Goal: Obtain resource: Obtain resource

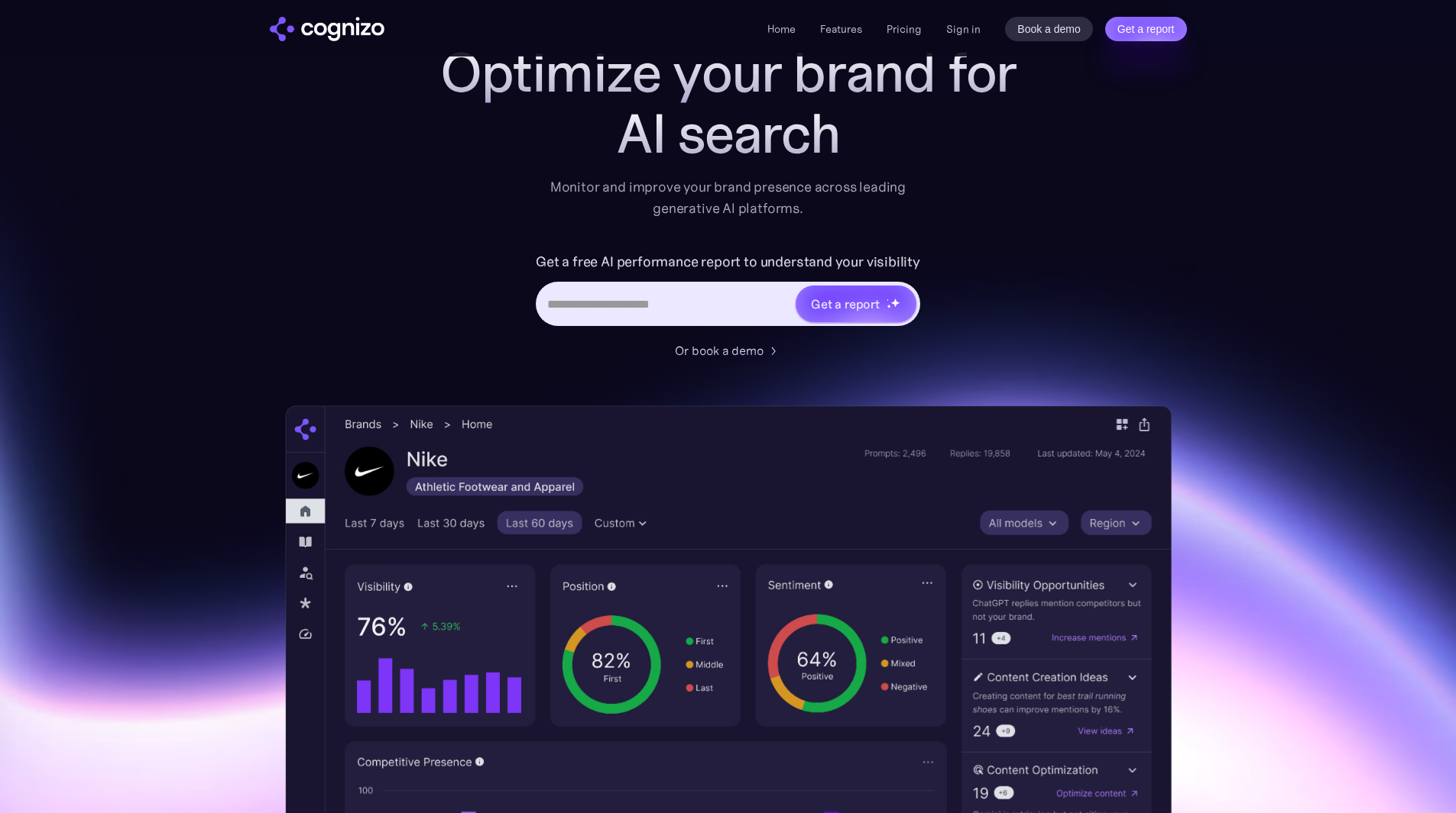
scroll to position [77, 0]
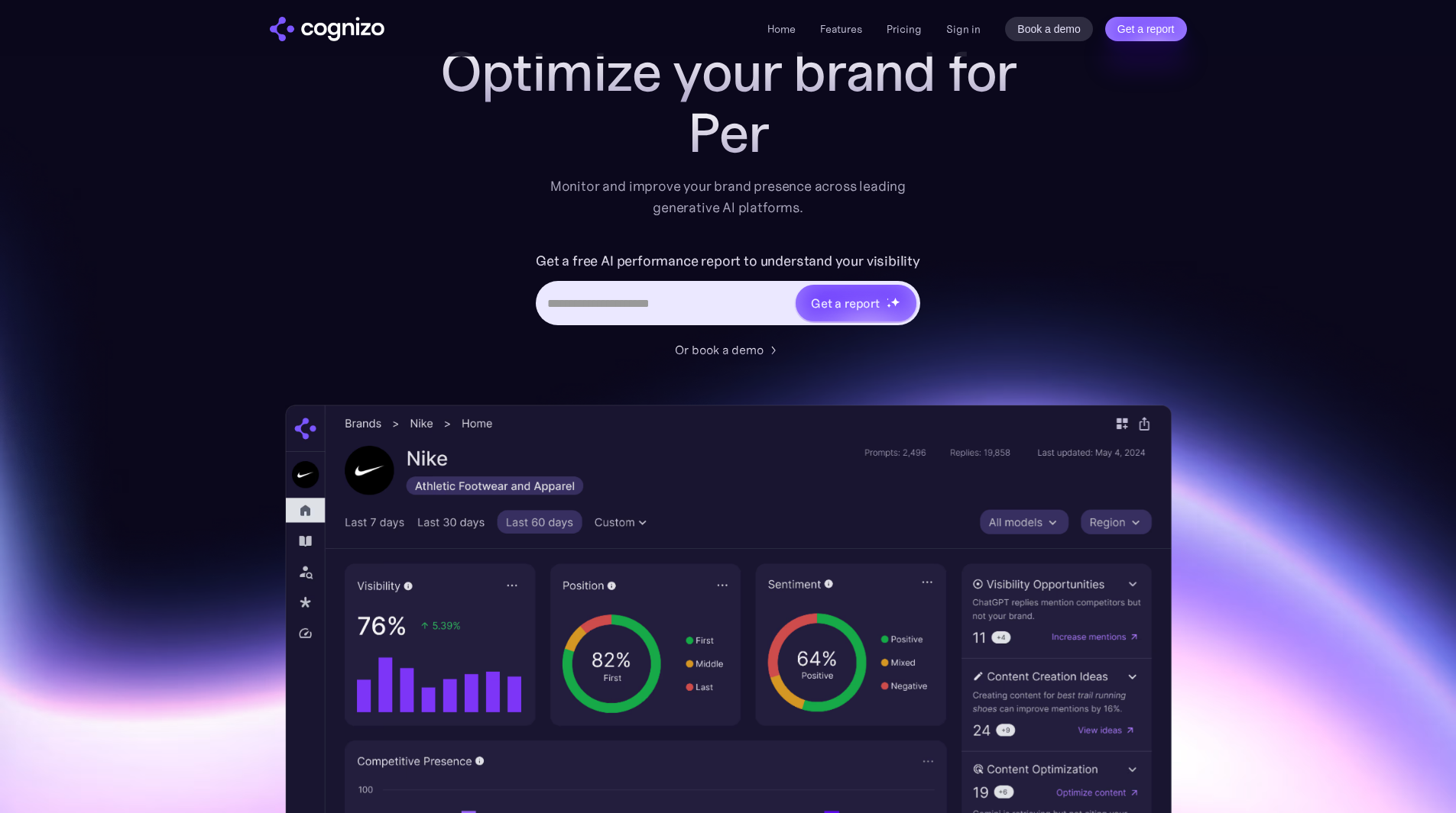
click at [655, 298] on input "Hero URL Input Form" at bounding box center [666, 302] width 256 height 29
type input "**********"
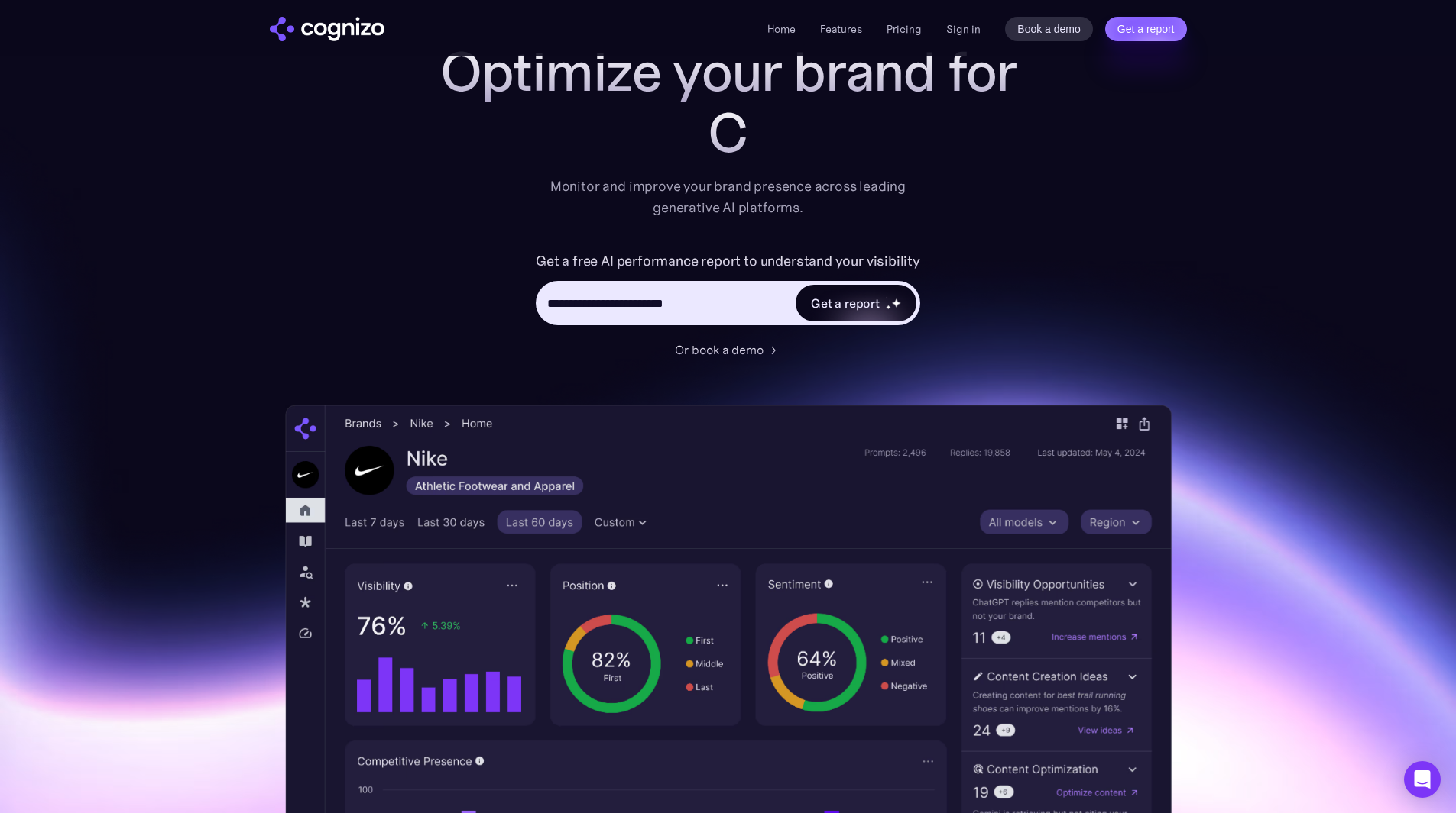
click at [849, 313] on div "Get a report" at bounding box center [855, 302] width 120 height 36
type input "**********"
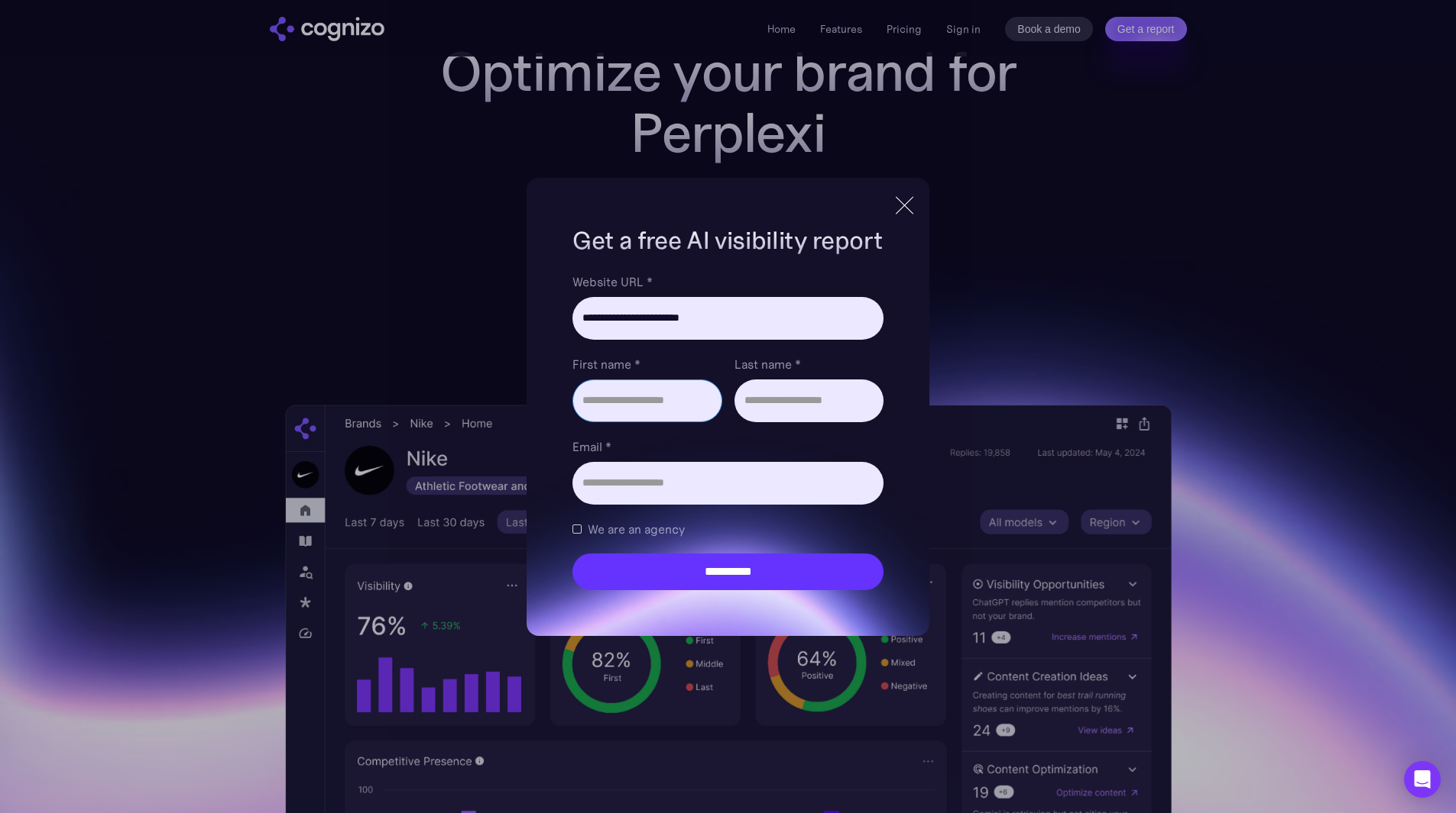
click at [679, 396] on input "First name *" at bounding box center [647, 401] width 149 height 43
type input "********"
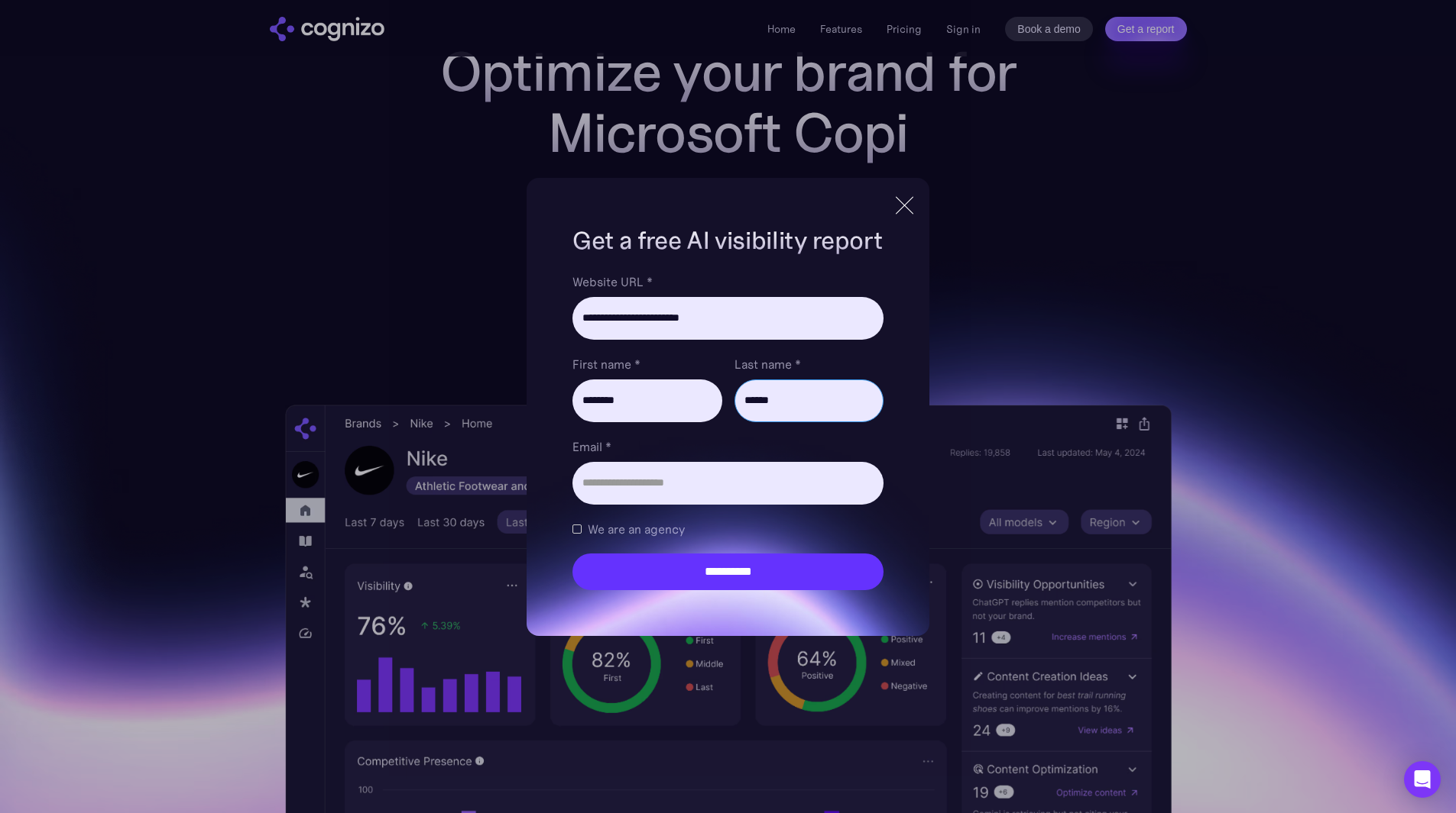
type input "******"
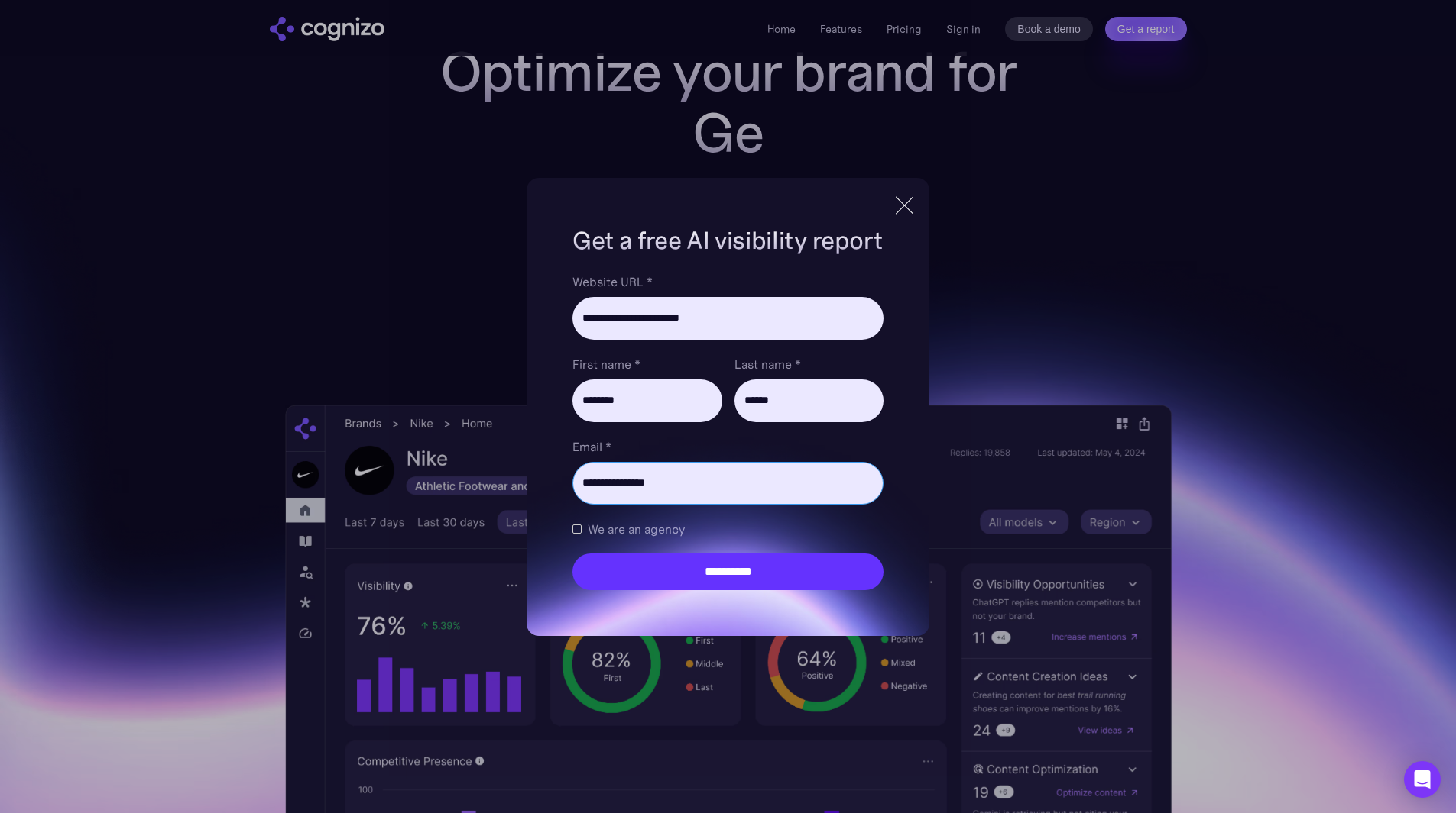
type input "**********"
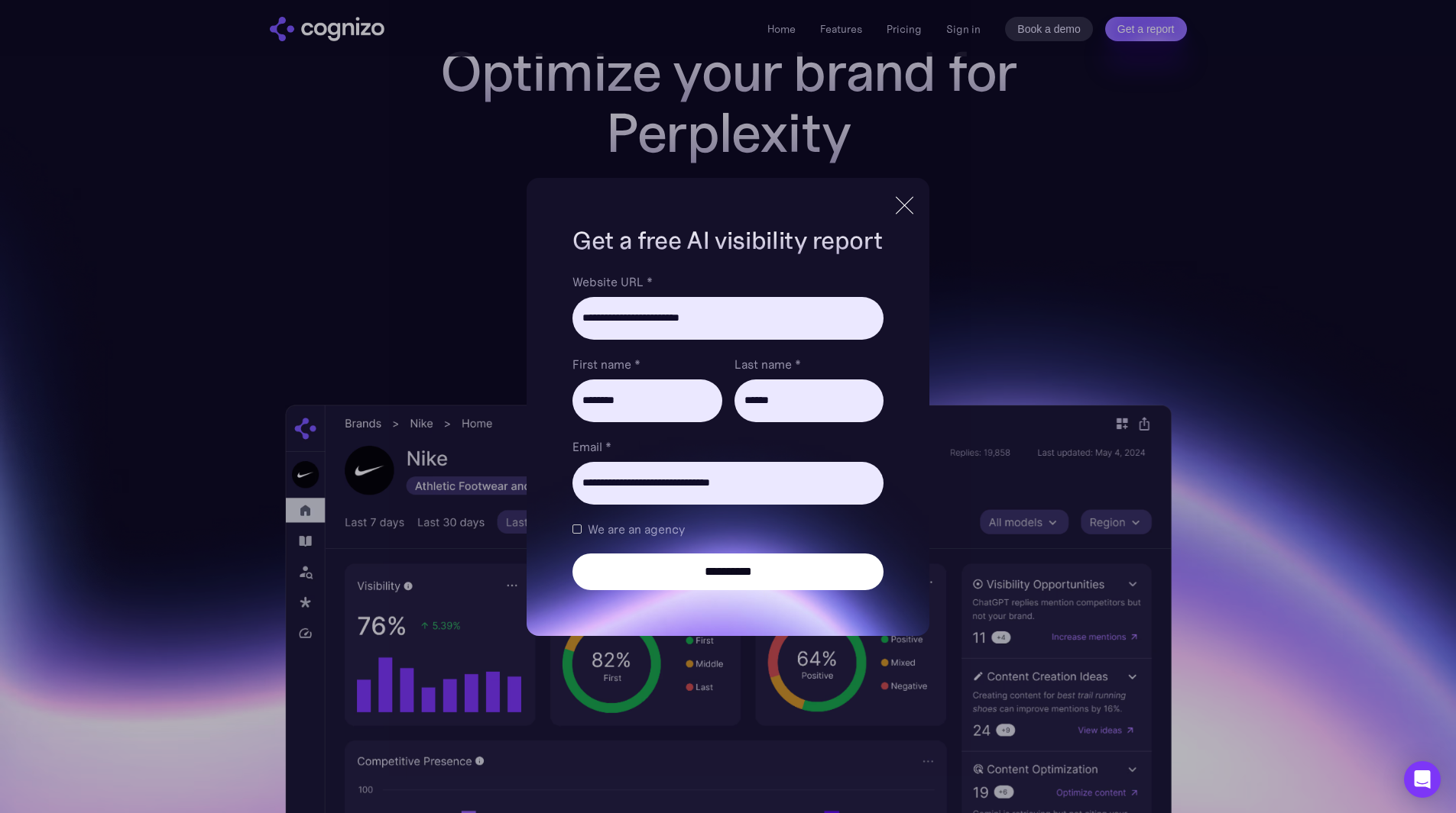
click at [805, 574] on input "**********" at bounding box center [728, 571] width 310 height 36
type input "**********"
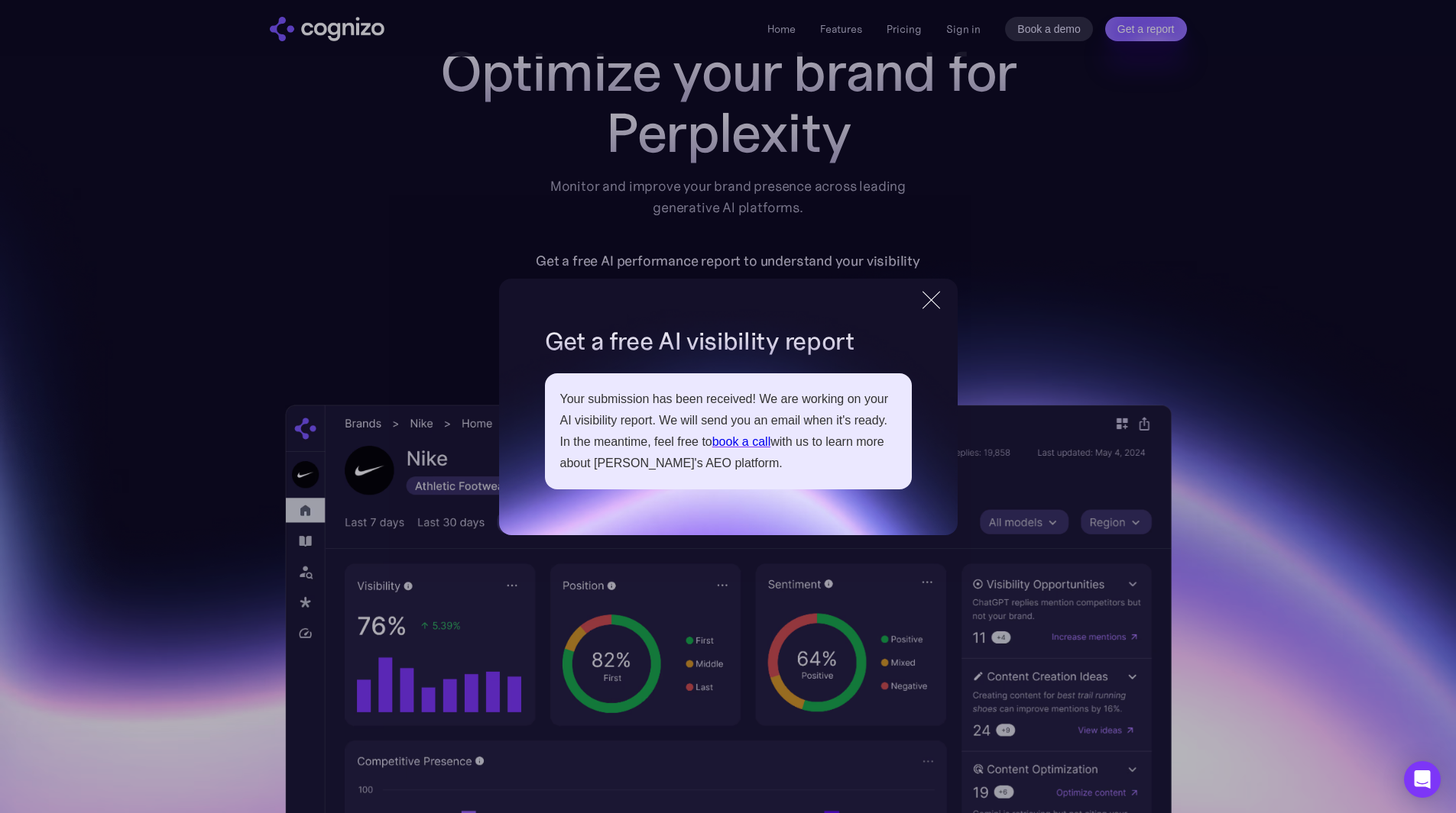
click at [933, 295] on div at bounding box center [931, 300] width 25 height 27
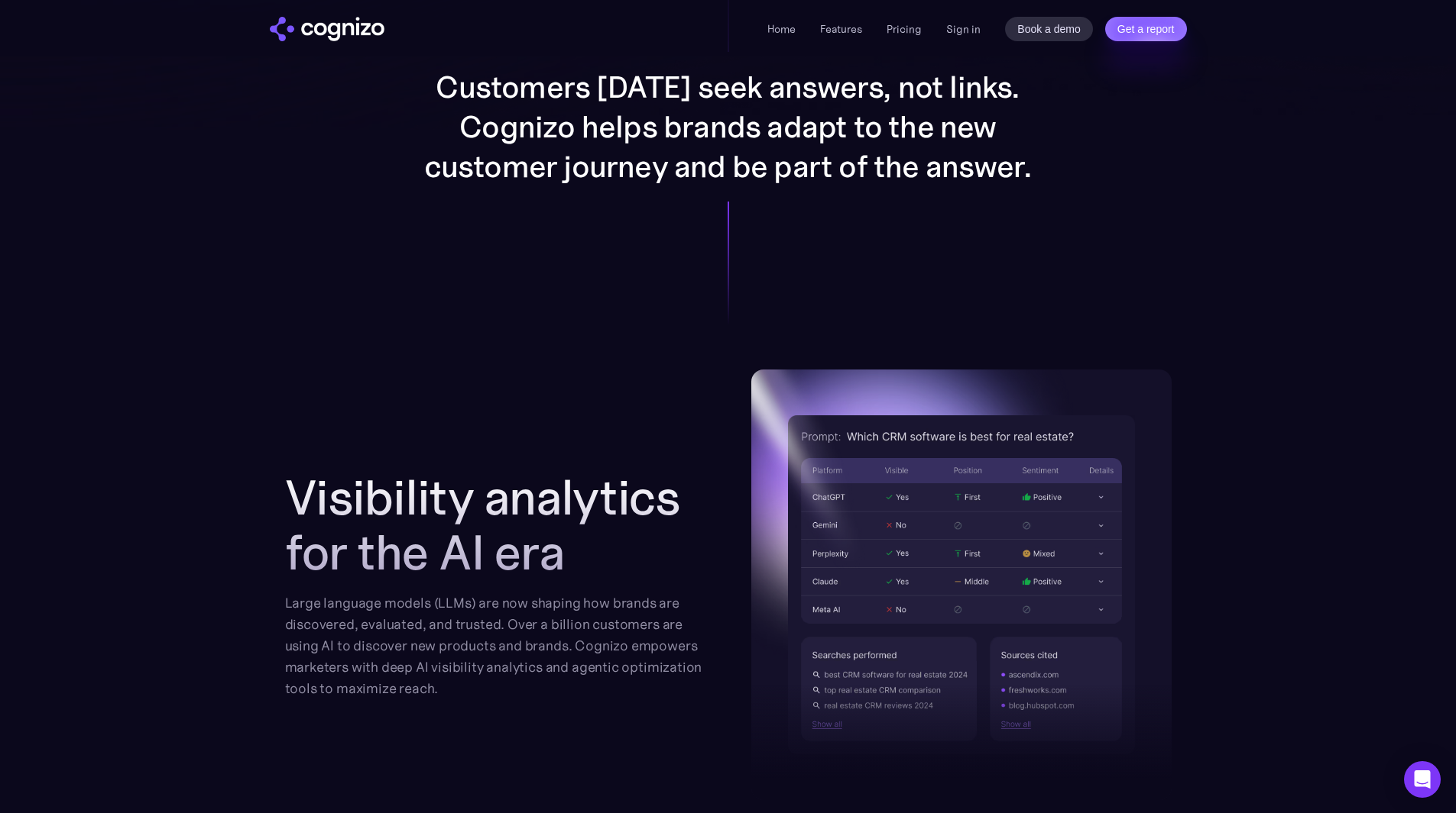
scroll to position [1222, 0]
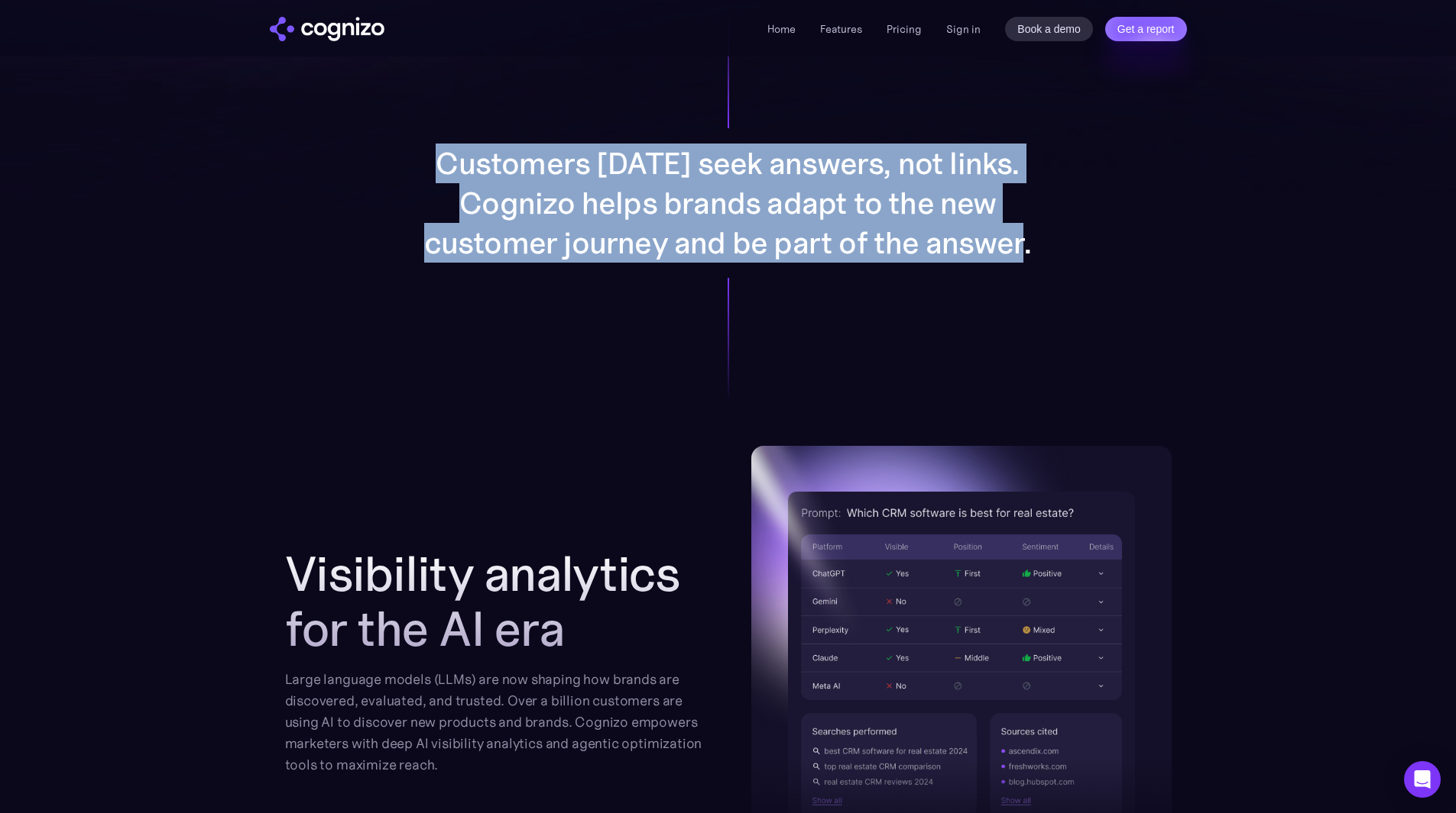
drag, startPoint x: 431, startPoint y: 141, endPoint x: 1116, endPoint y: 242, distance: 692.4
click at [1116, 242] on div "Customers today seek answers, not links. Cognizo helps brands adapt to the new …" at bounding box center [728, 203] width 792 height 485
click at [1102, 295] on div "Customers today seek answers, not links. Cognizo helps brands adapt to the new …" at bounding box center [728, 203] width 792 height 485
drag, startPoint x: 1086, startPoint y: 254, endPoint x: 441, endPoint y: 241, distance: 645.1
click at [452, 164] on div "Customers today seek answers, not links. Cognizo helps brands adapt to the new …" at bounding box center [728, 203] width 792 height 485
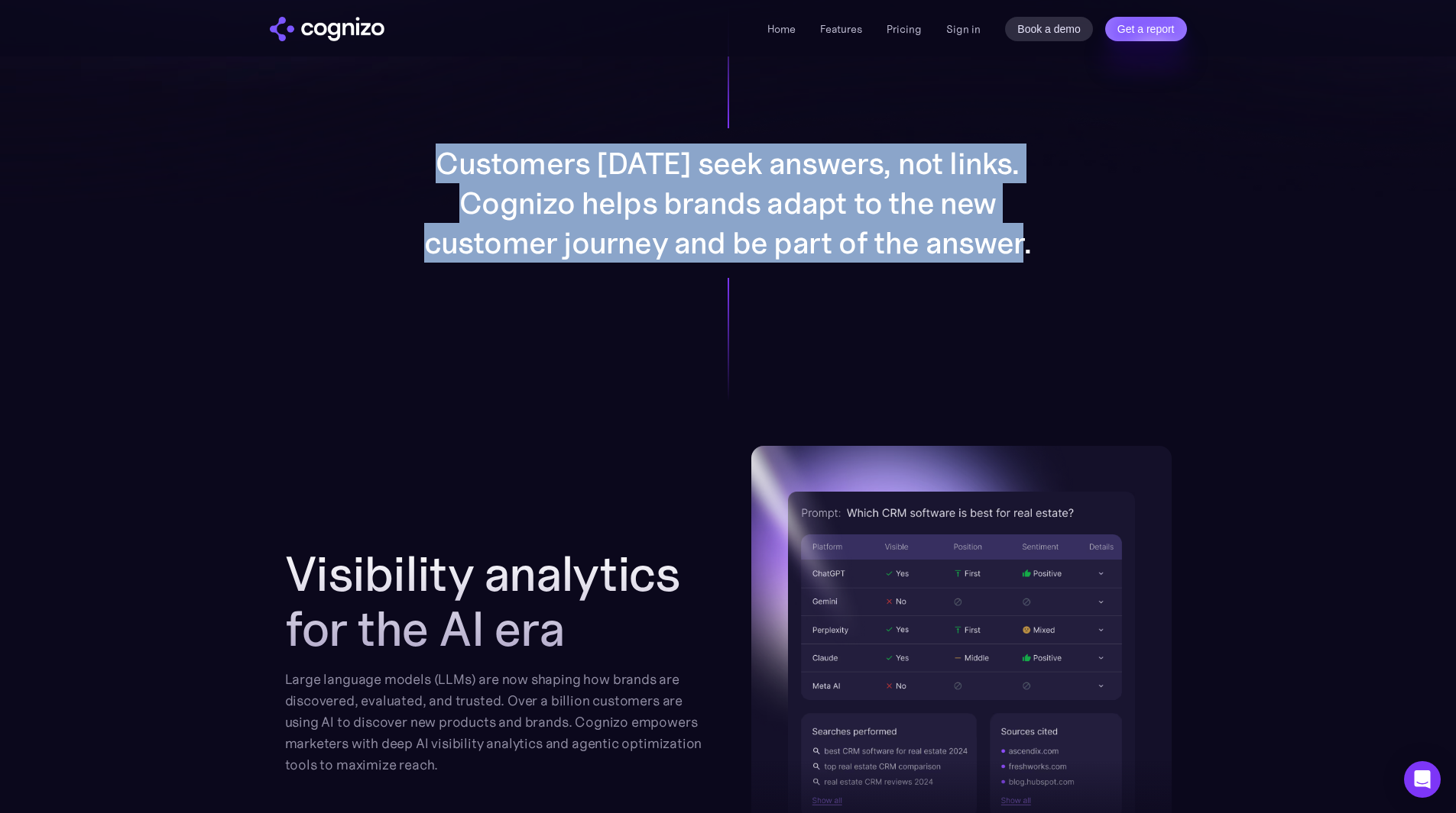
click at [469, 292] on div "Customers today seek answers, not links. Cognizo helps brands adapt to the new …" at bounding box center [728, 203] width 792 height 485
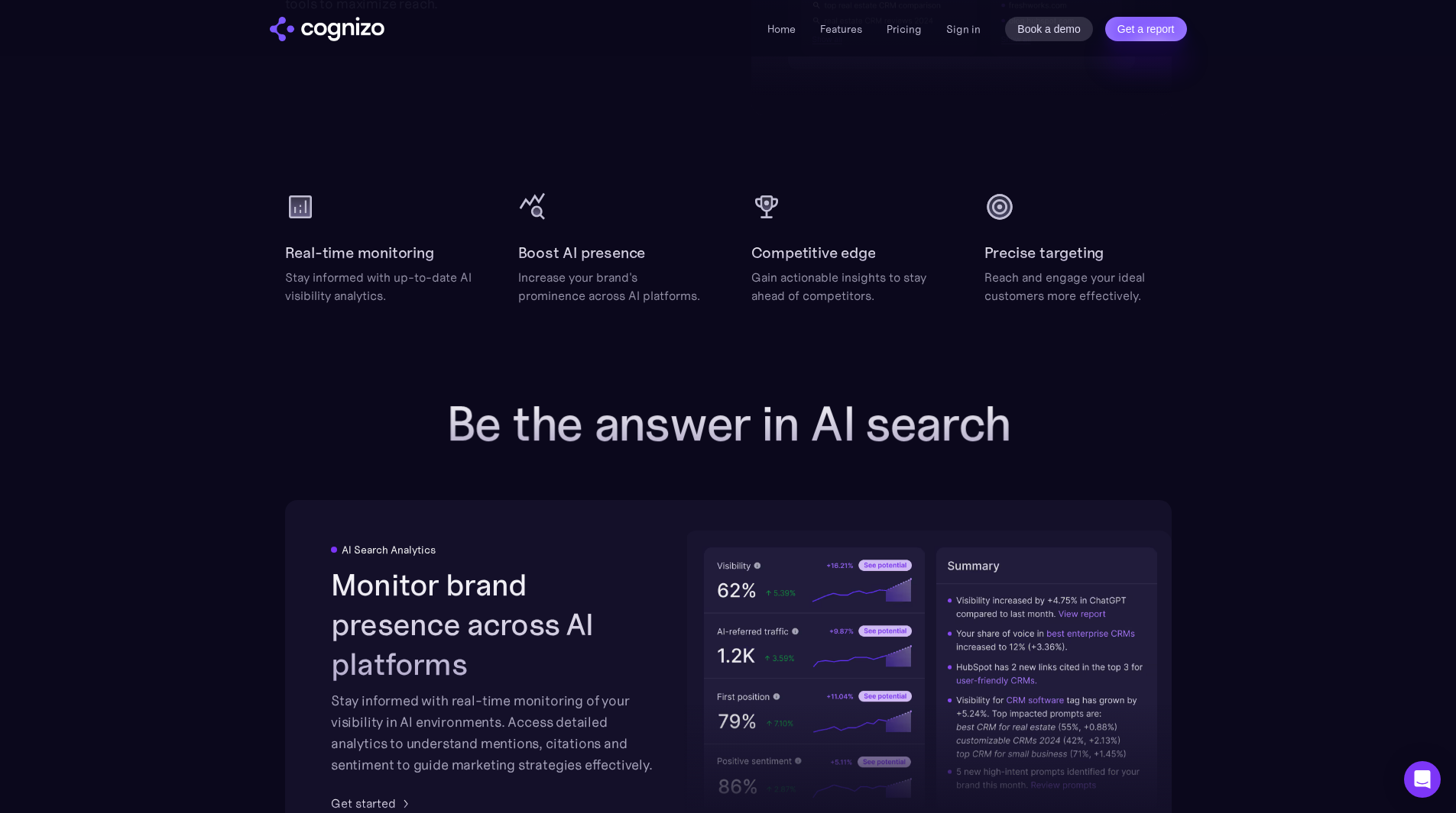
scroll to position [2138, 0]
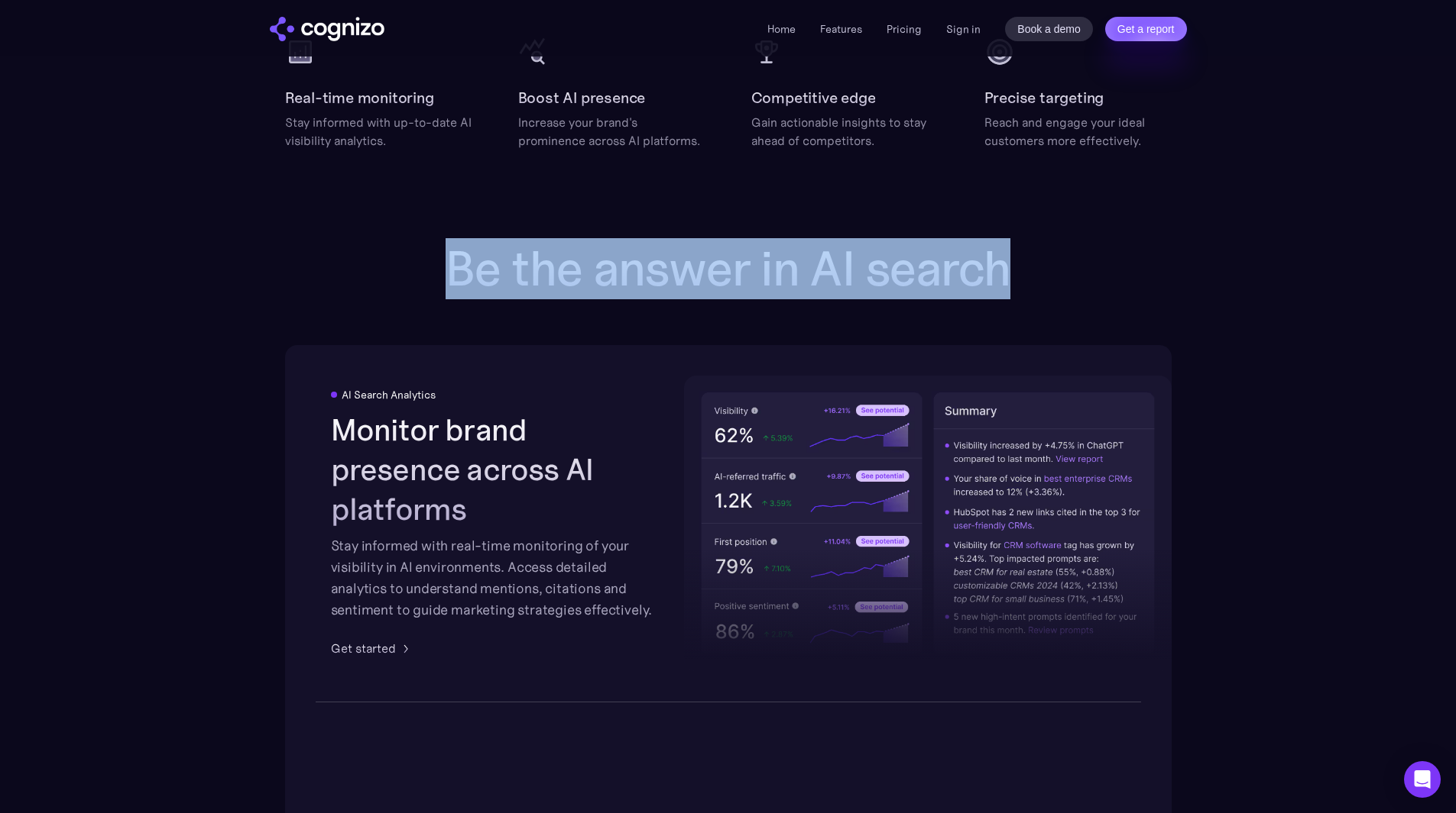
drag, startPoint x: 434, startPoint y: 271, endPoint x: 1029, endPoint y: 291, distance: 595.3
click at [1029, 291] on h2 "Be the answer in AI search" at bounding box center [728, 269] width 612 height 55
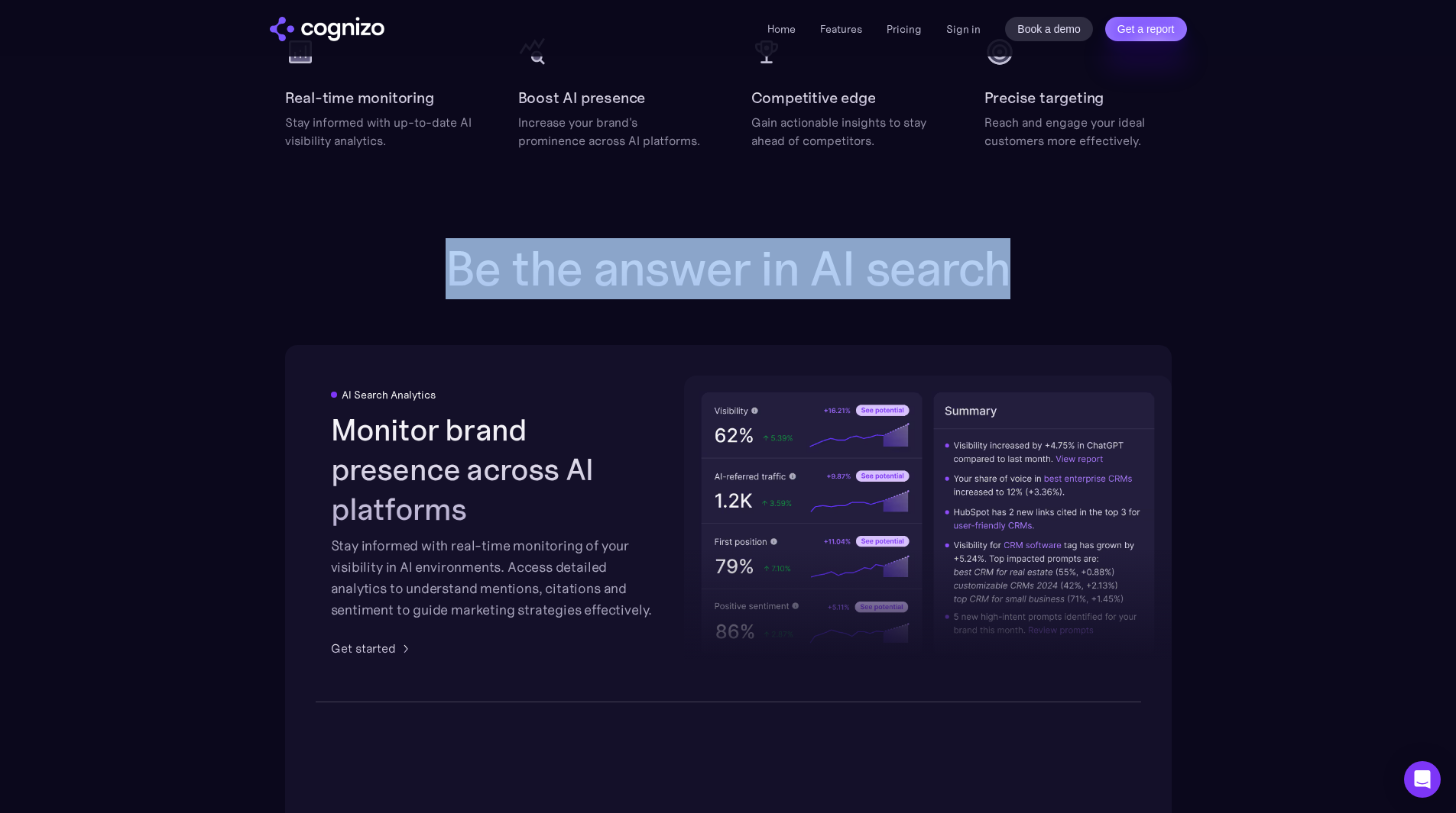
drag, startPoint x: 1067, startPoint y: 284, endPoint x: 213, endPoint y: 275, distance: 854.0
drag, startPoint x: 1040, startPoint y: 267, endPoint x: 432, endPoint y: 273, distance: 608.0
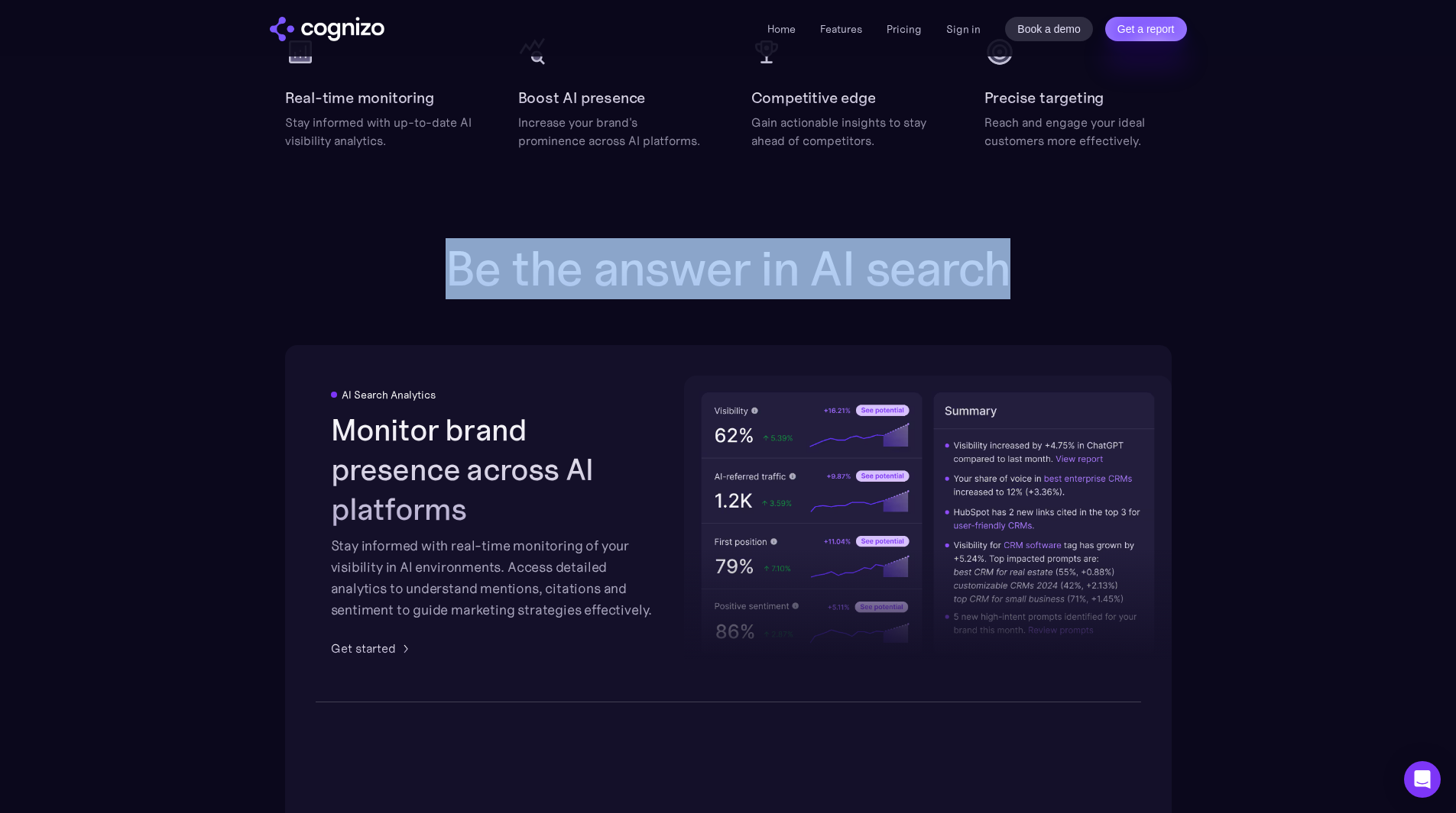
drag, startPoint x: 629, startPoint y: 262, endPoint x: 1193, endPoint y: 263, distance: 564.0
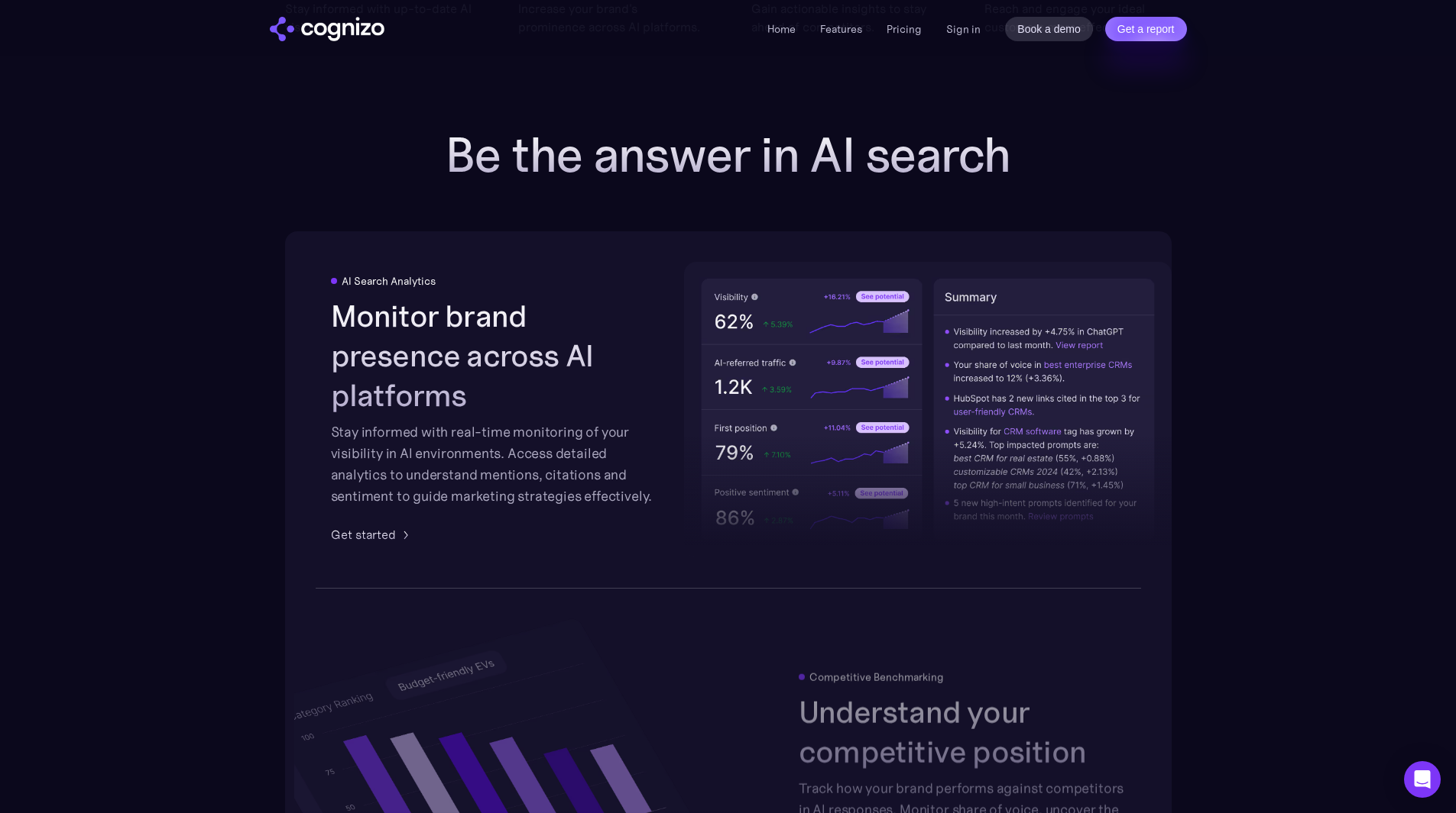
scroll to position [2292, 0]
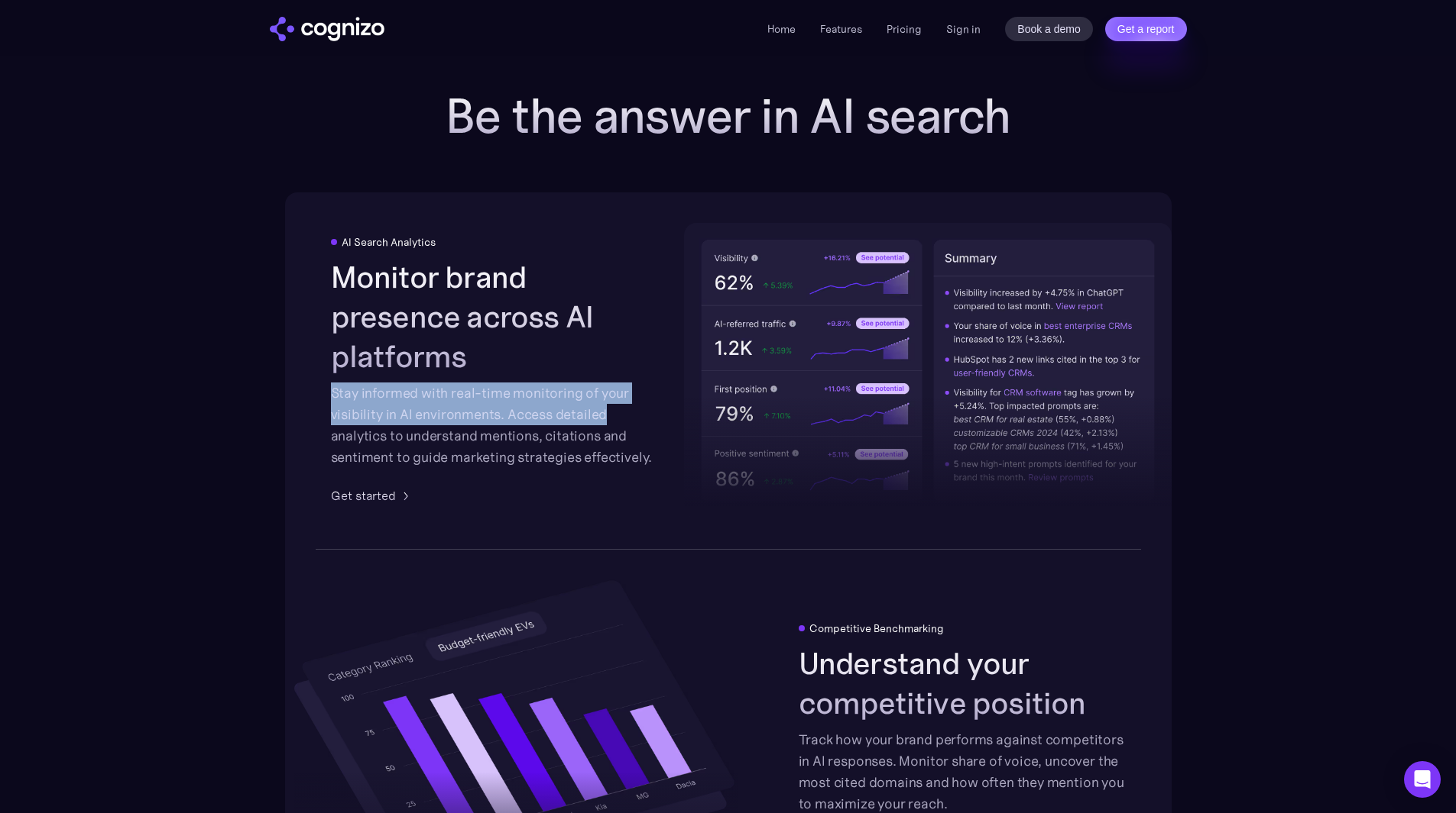
drag, startPoint x: 589, startPoint y: 338, endPoint x: 662, endPoint y: 404, distance: 98.4
click at [654, 404] on div "Monitor brand presence across AI platforms Stay informed with real-time monitor…" at bounding box center [494, 363] width 327 height 211
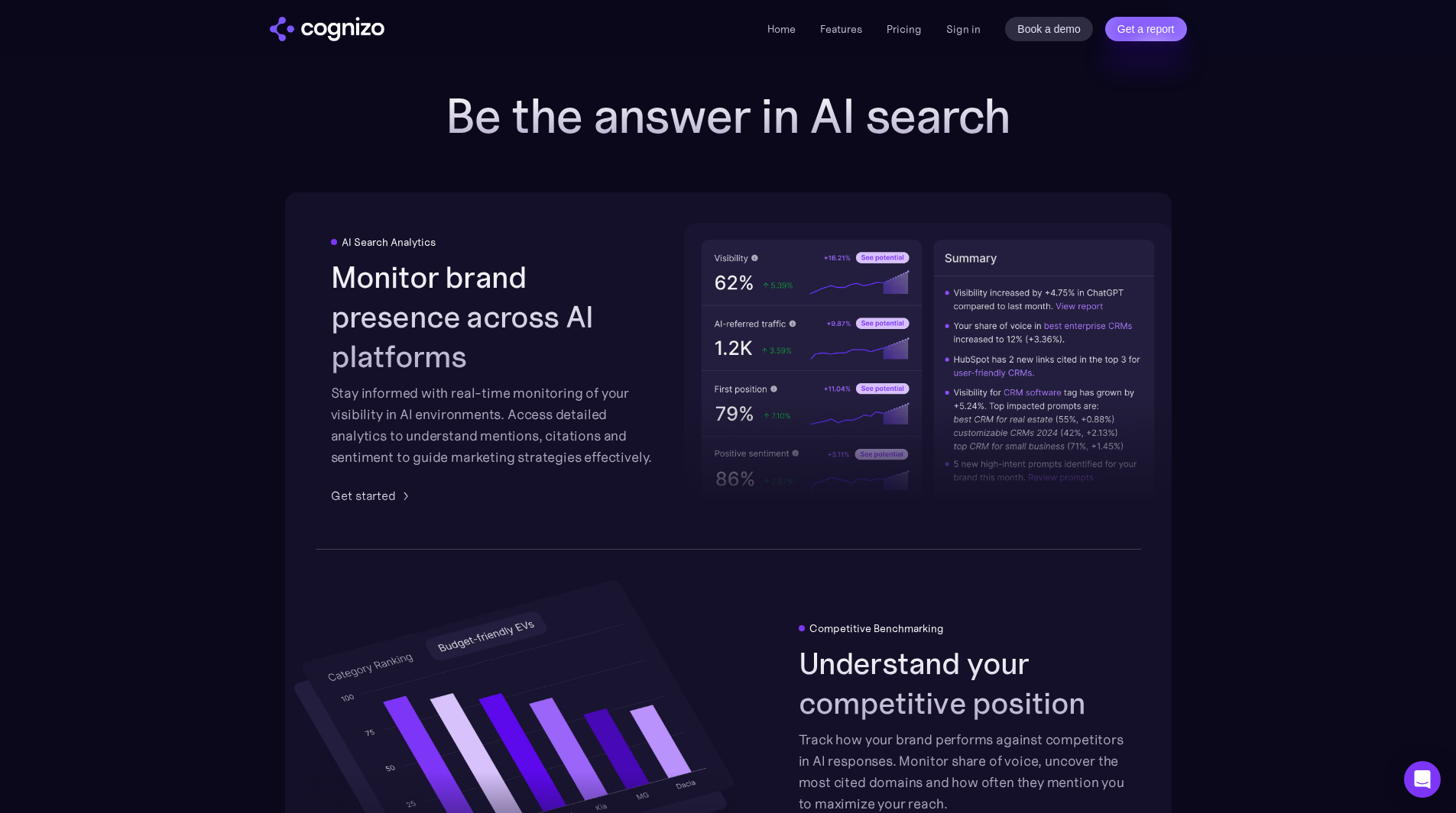
click at [633, 489] on div "AI Search Analytics Monitor brand presence across AI platforms Stay informed wi…" at bounding box center [728, 371] width 886 height 357
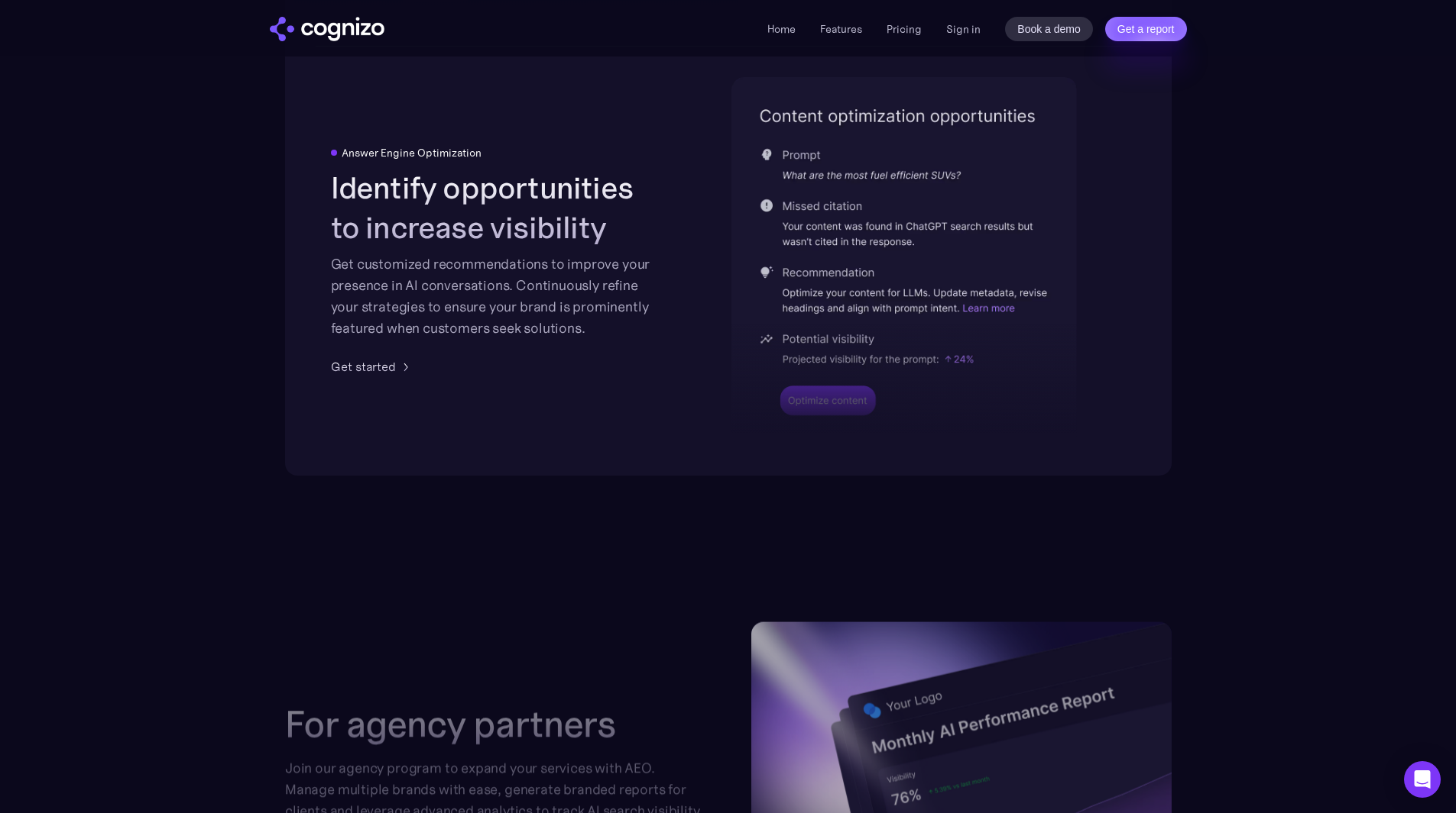
scroll to position [3360, 0]
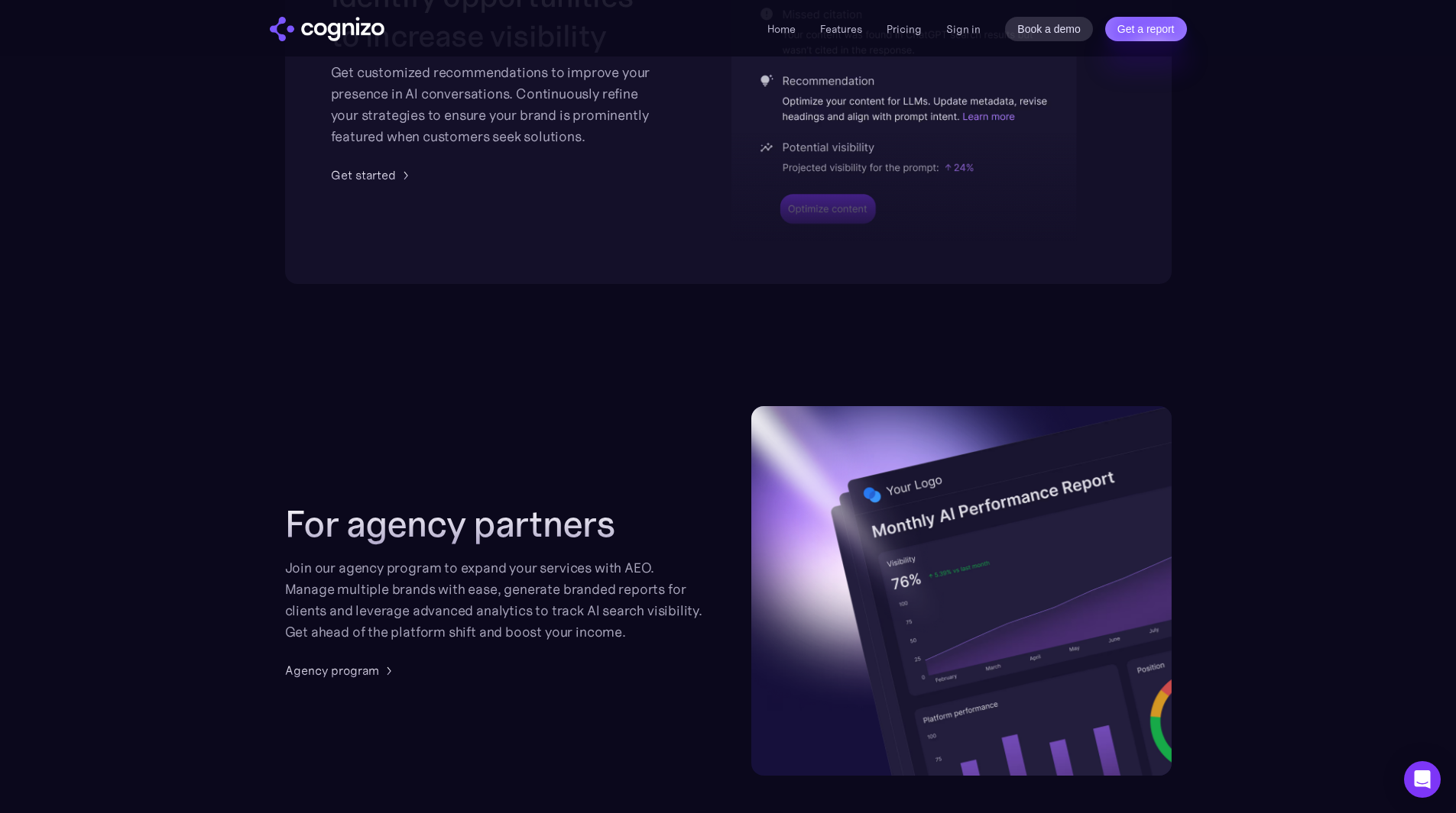
click at [816, 223] on div at bounding box center [904, 141] width 346 height 225
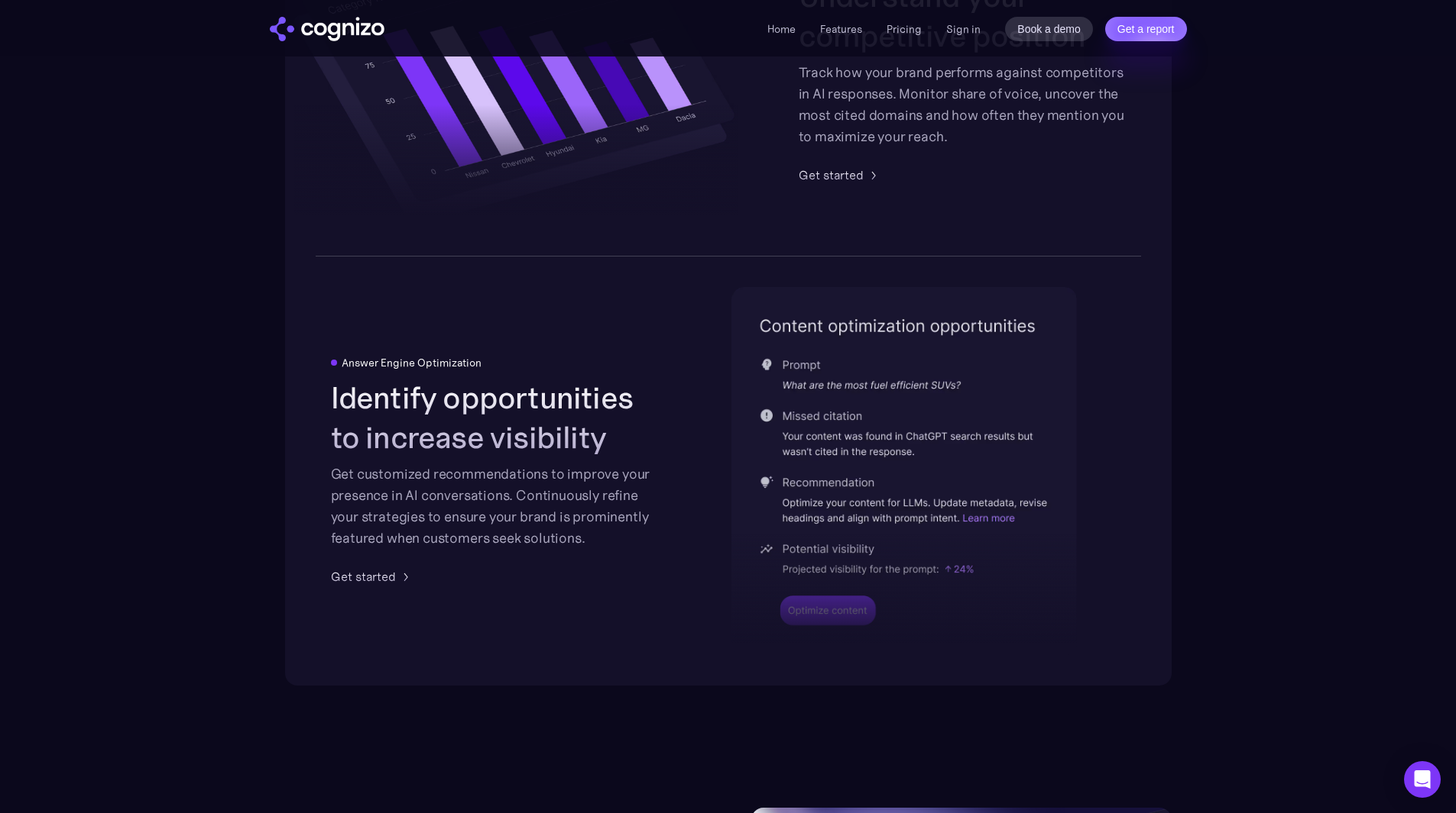
scroll to position [3055, 0]
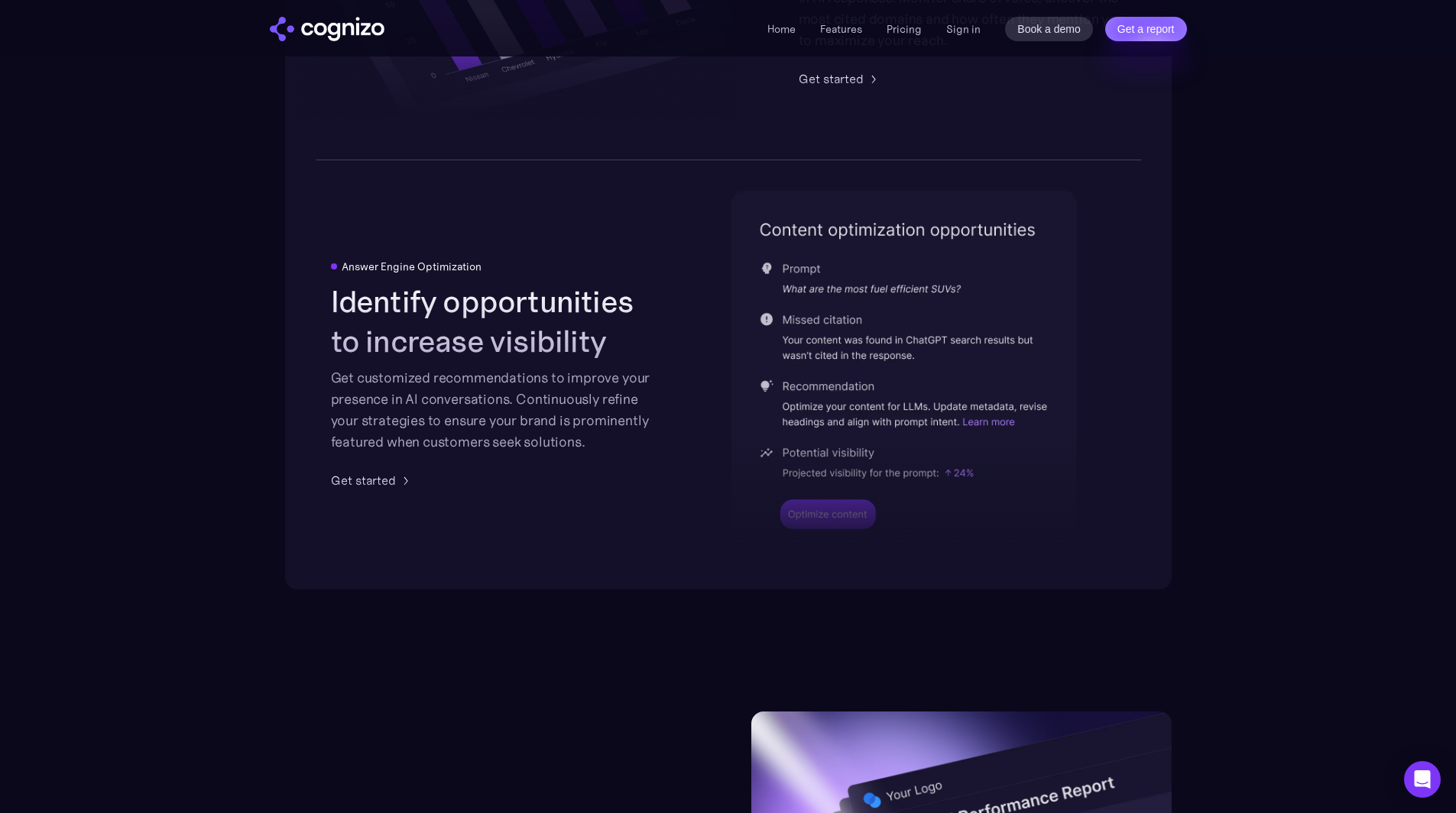
drag, startPoint x: 850, startPoint y: 516, endPoint x: 814, endPoint y: 519, distance: 36.1
click at [815, 519] on div at bounding box center [904, 446] width 346 height 225
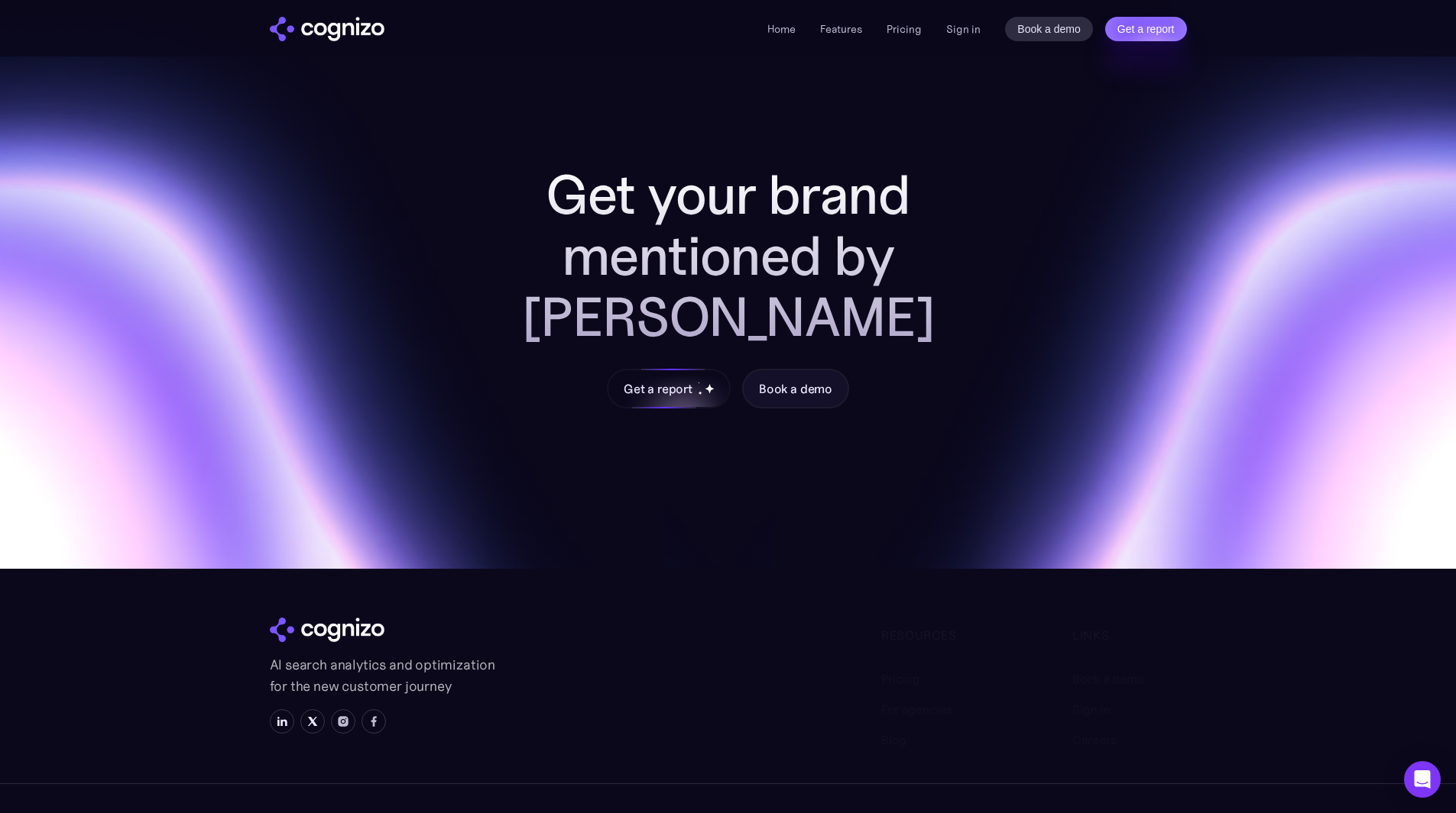
scroll to position [5916, 0]
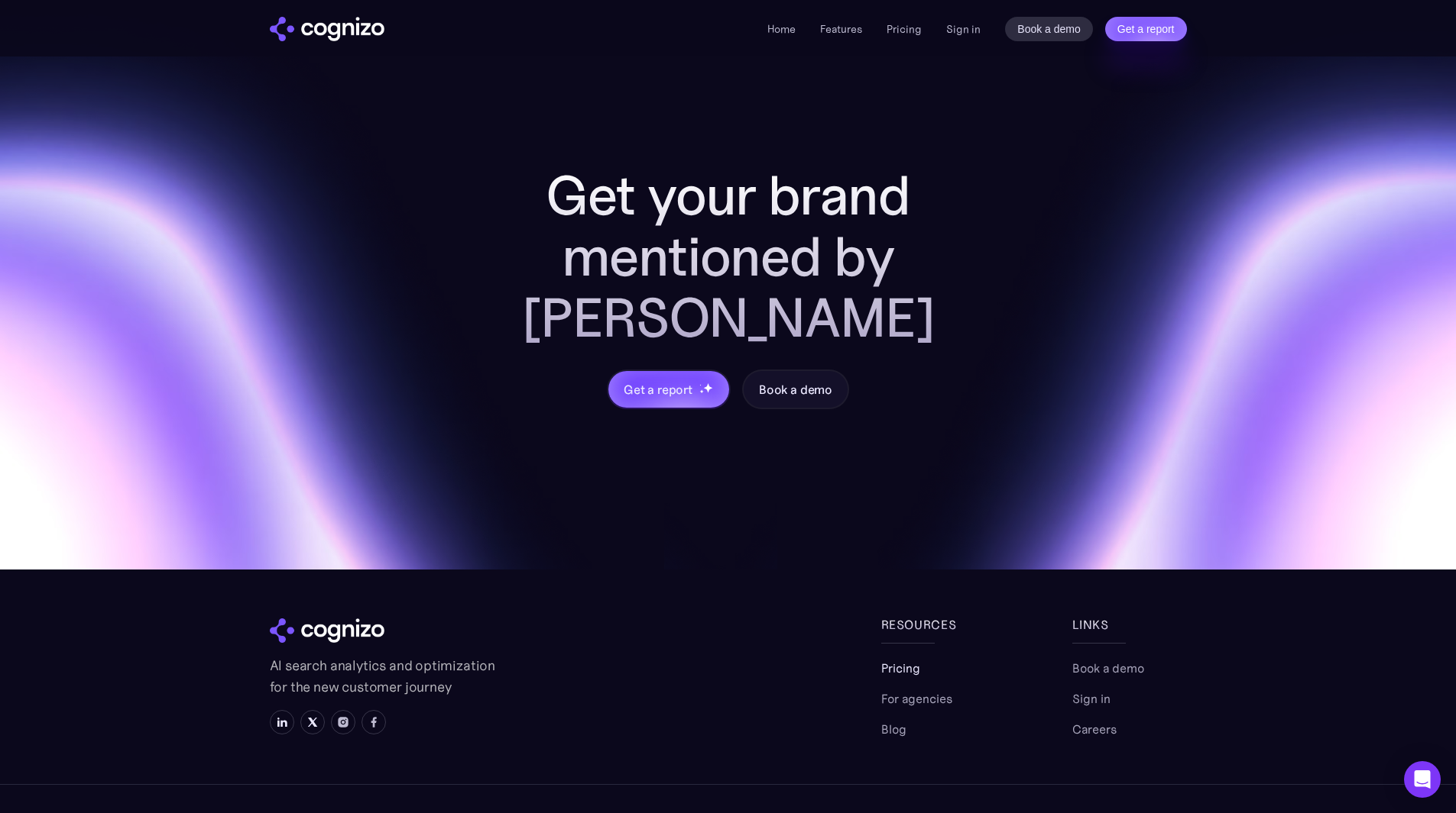
click at [908, 659] on link "Pricing" at bounding box center [900, 668] width 39 height 19
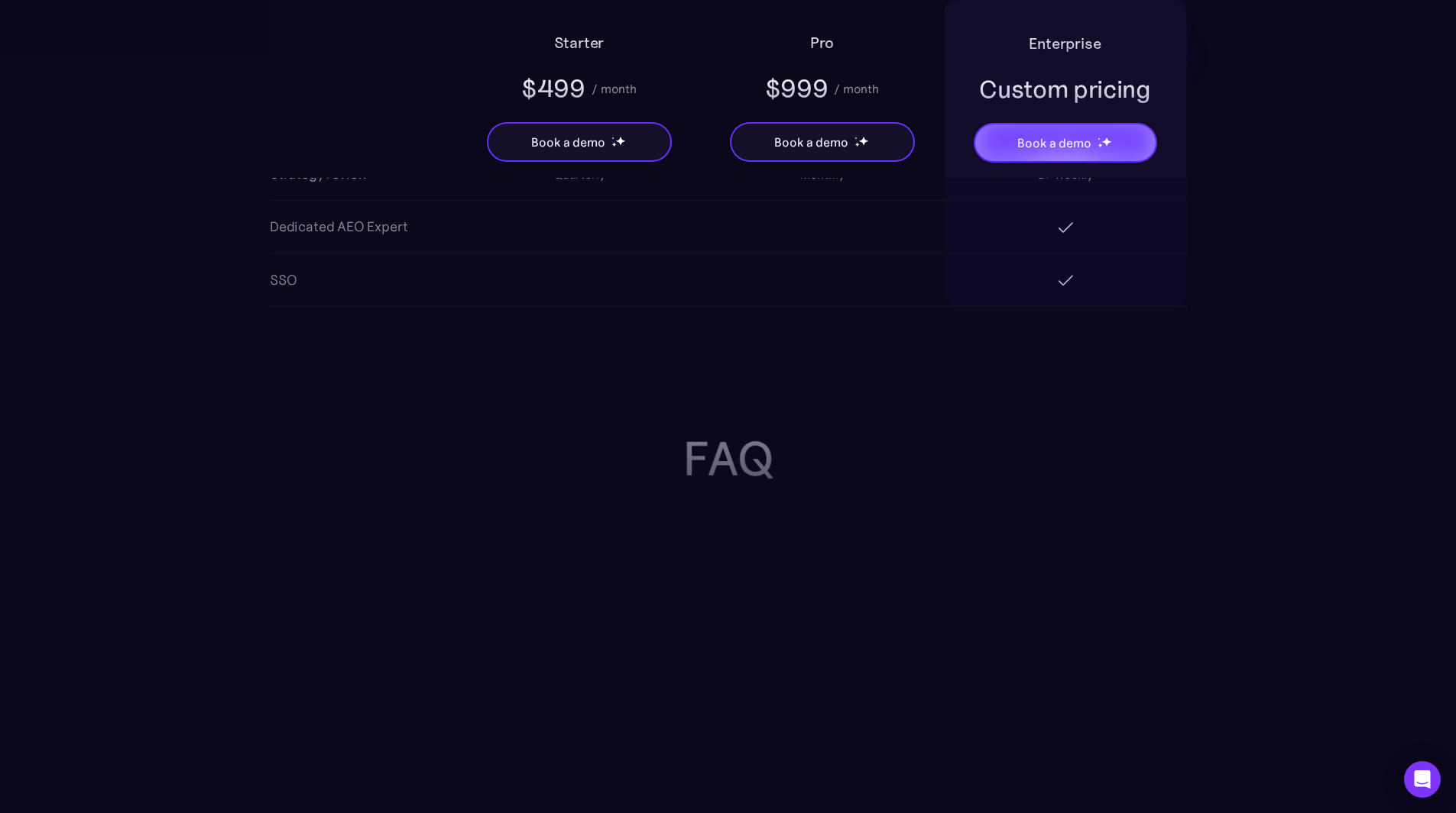
scroll to position [3055, 0]
